Goal: Transaction & Acquisition: Purchase product/service

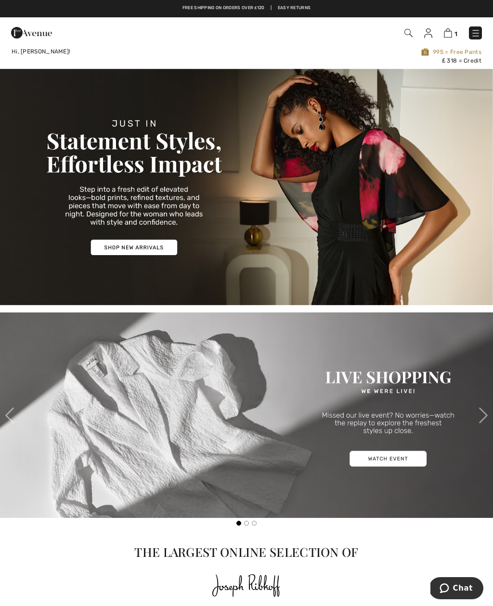
click at [471, 37] on img at bounding box center [476, 33] width 10 height 10
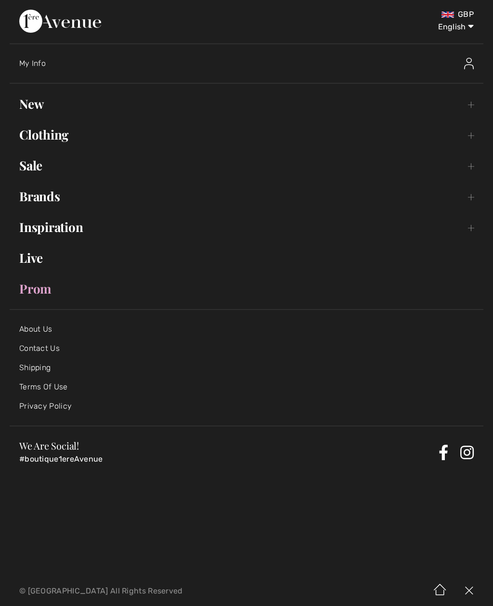
click at [40, 113] on link "New Toggle submenu" at bounding box center [246, 103] width 473 height 21
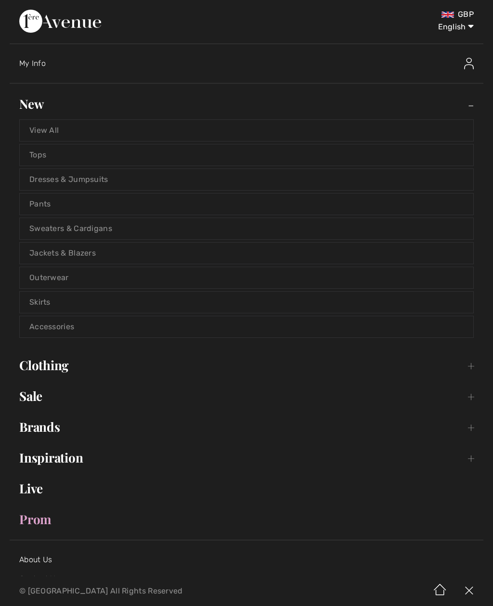
click at [109, 181] on link "Dresses & Jumpsuits" at bounding box center [246, 179] width 453 height 21
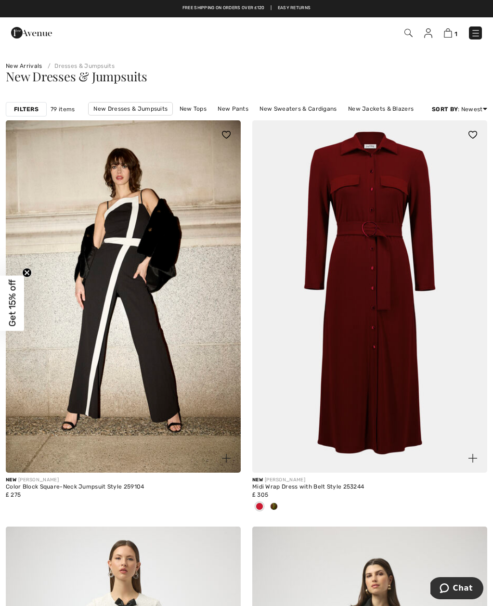
click at [25, 109] on strong "Filters" at bounding box center [26, 109] width 25 height 9
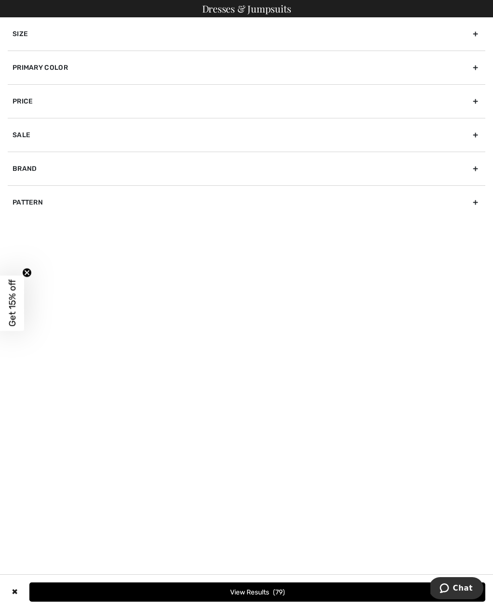
click at [299, 587] on button "View Results 79" at bounding box center [257, 591] width 456 height 19
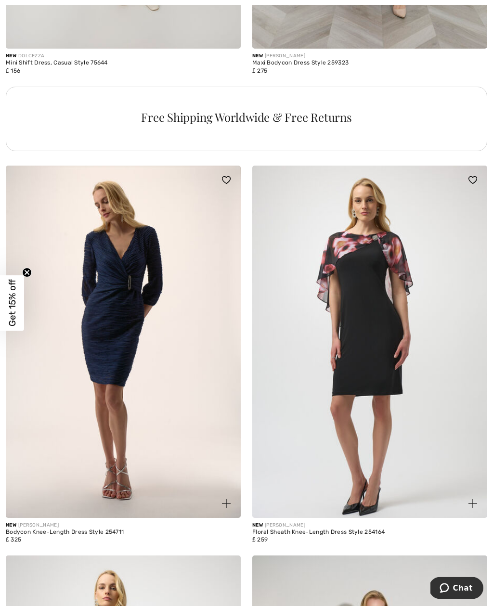
scroll to position [4843, 0]
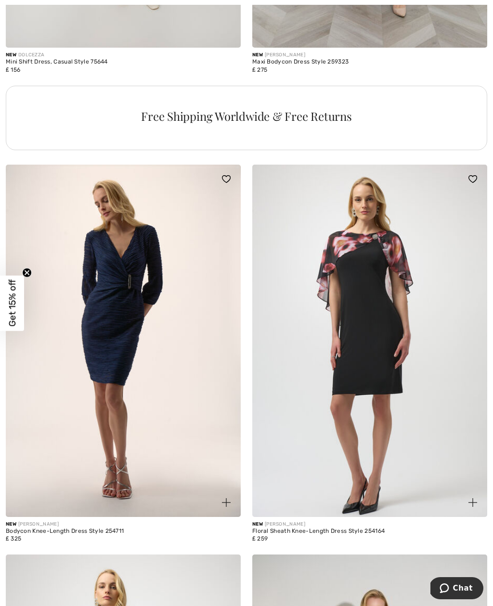
click at [382, 318] on img at bounding box center [369, 341] width 235 height 352
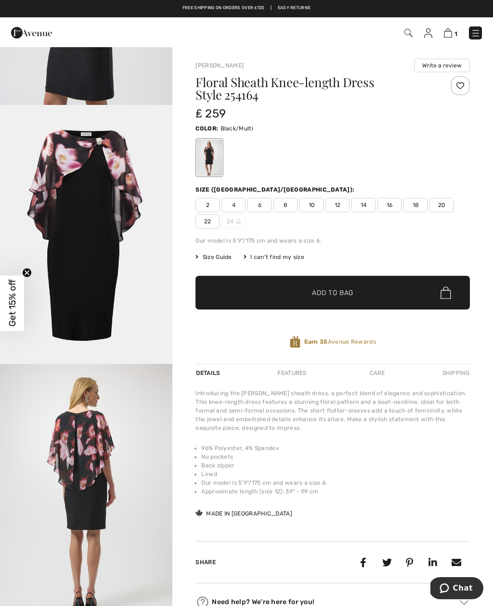
scroll to position [1028, 0]
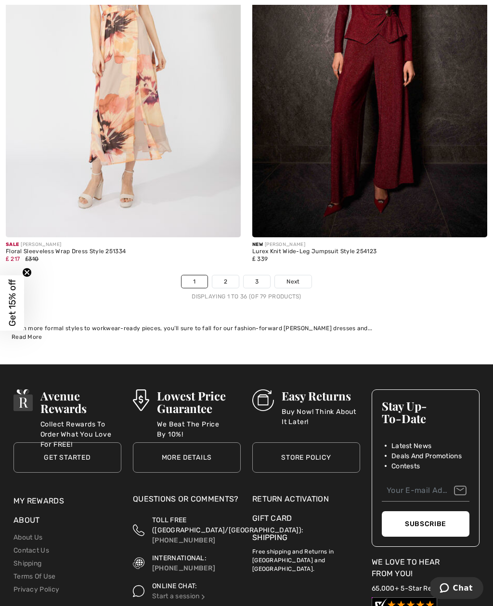
scroll to position [7104, 0]
click at [230, 277] on link "2" at bounding box center [225, 281] width 26 height 13
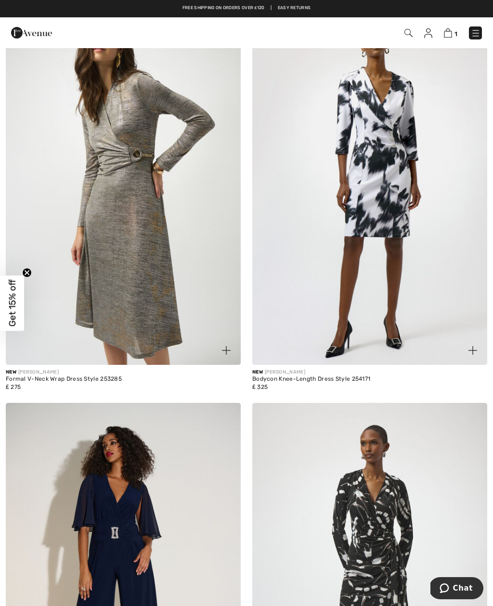
scroll to position [105, 0]
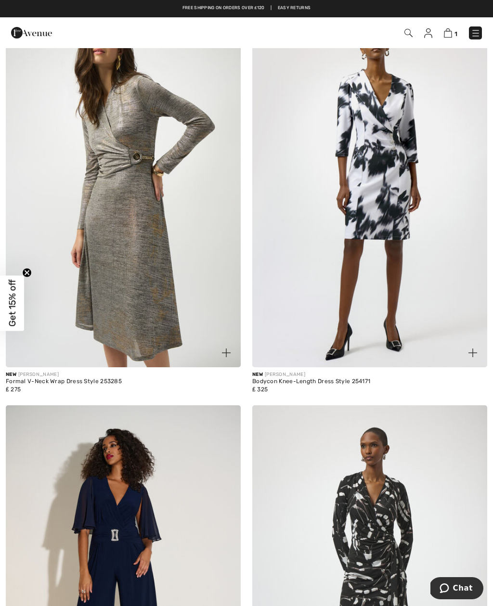
click at [388, 193] on img at bounding box center [369, 191] width 235 height 352
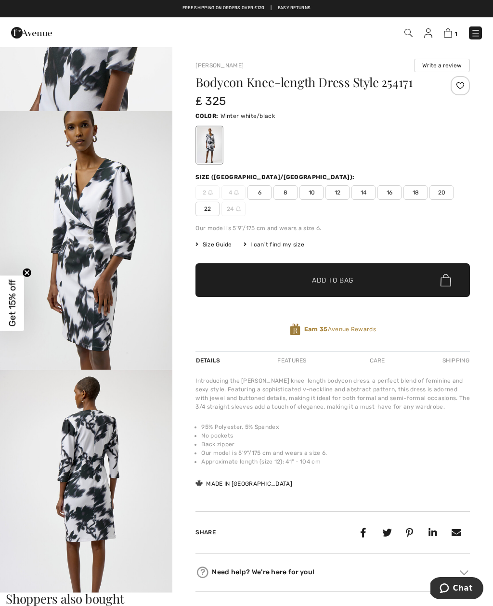
scroll to position [453, 0]
click at [82, 246] on img "3 / 5" at bounding box center [86, 241] width 172 height 258
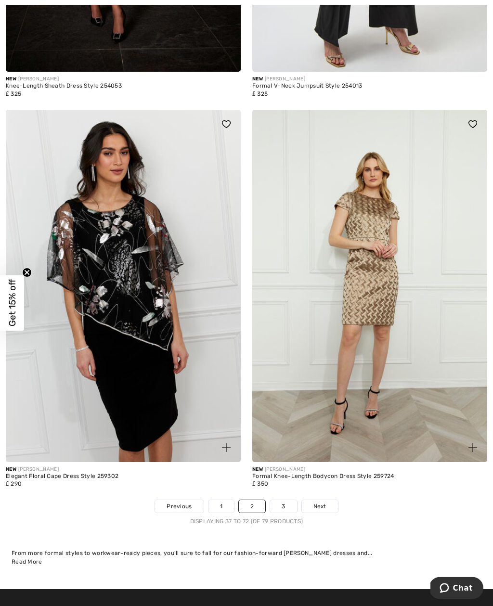
scroll to position [6864, 0]
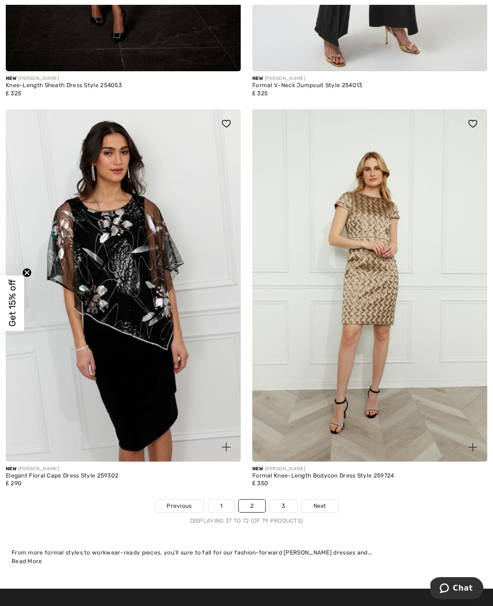
click at [285, 499] on link "3" at bounding box center [283, 505] width 26 height 13
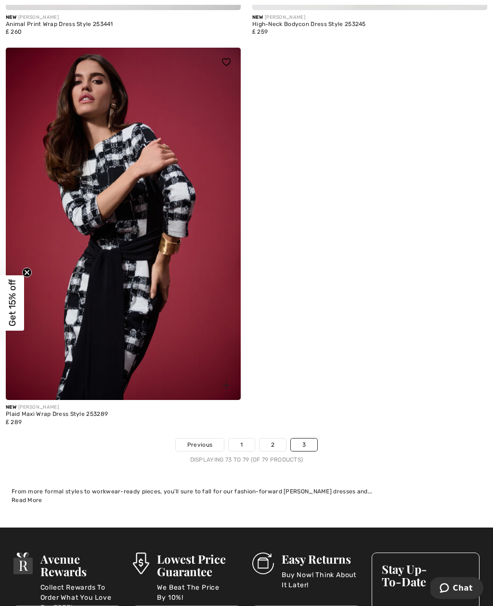
scroll to position [1259, 0]
click at [309, 442] on link "3" at bounding box center [304, 444] width 26 height 13
